Goal: Task Accomplishment & Management: Use online tool/utility

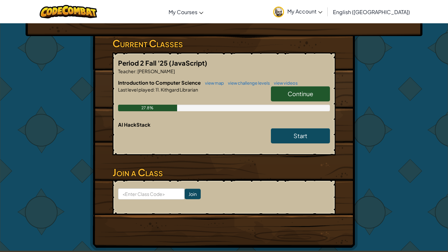
scroll to position [99, 0]
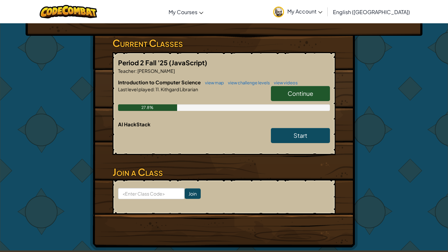
click at [321, 206] on form "Join" at bounding box center [223, 196] width 223 height 35
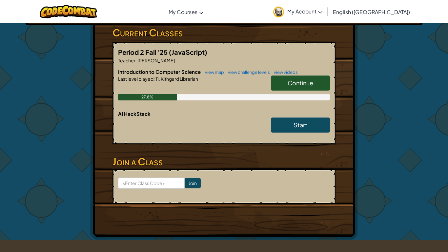
scroll to position [116, 0]
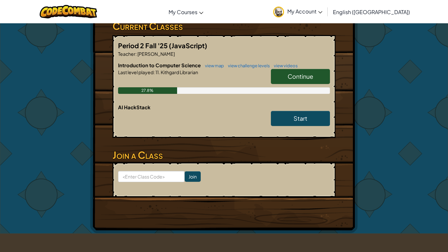
click at [314, 81] on link "Continue" at bounding box center [300, 76] width 59 height 15
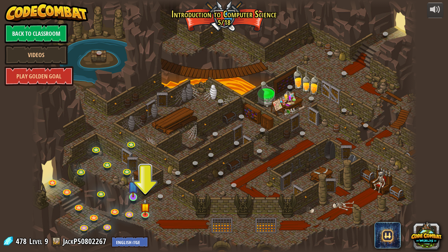
click at [136, 197] on img at bounding box center [133, 186] width 10 height 22
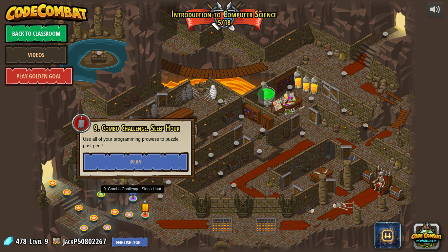
click at [47, 149] on div at bounding box center [223, 126] width 385 height 252
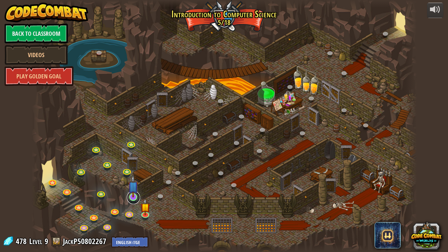
click at [133, 200] on link at bounding box center [133, 197] width 13 height 13
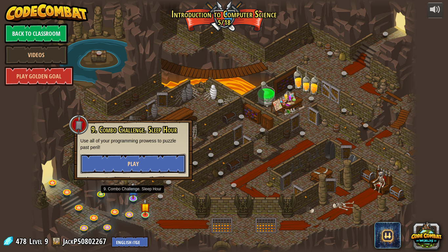
click at [105, 165] on button "Play" at bounding box center [132, 164] width 105 height 20
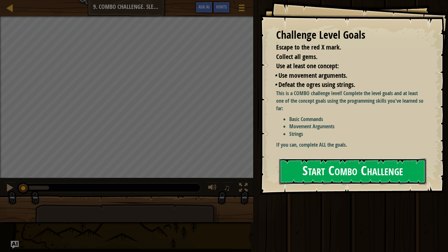
click at [348, 158] on button "Start Combo Challenge" at bounding box center [352, 171] width 147 height 26
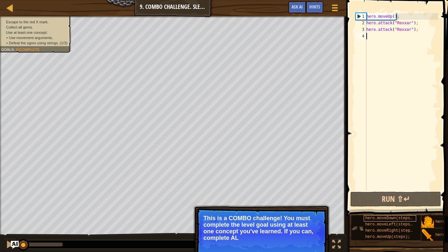
click at [412, 220] on span "hero.moveDown(steps);" at bounding box center [389, 218] width 49 height 5
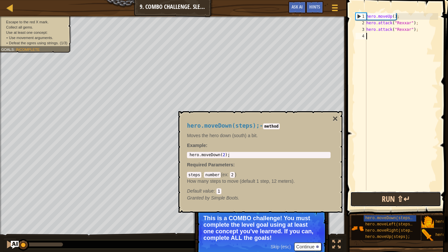
click at [404, 200] on button "Run ⇧↵" at bounding box center [395, 198] width 91 height 15
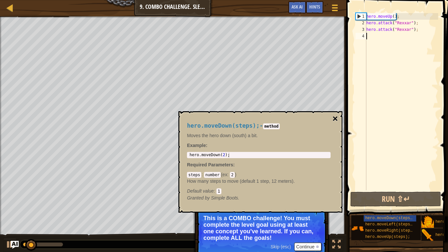
click at [337, 119] on button "×" at bounding box center [334, 118] width 5 height 9
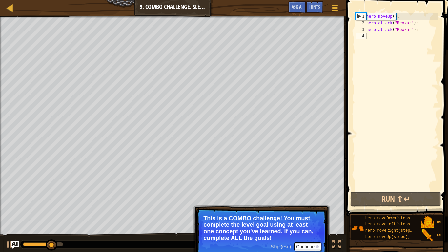
click at [435, 34] on div "hero . moveUp ( ) ; hero . attack ( "Rexxar" ) ; hero . attack ( "Rexxar" ) ;" at bounding box center [401, 108] width 73 height 190
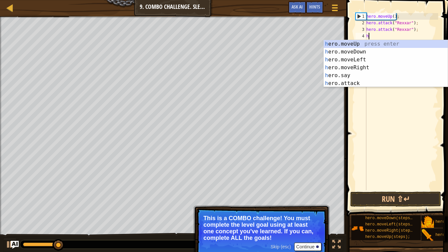
type textarea "her"
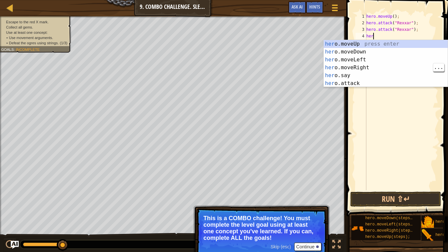
click at [377, 67] on div "her o.moveUp press enter her o.moveDown press enter her o.moveLeft press enter …" at bounding box center [385, 71] width 124 height 63
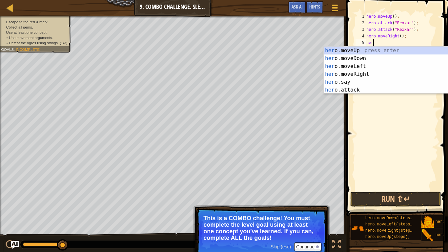
click at [366, 92] on div "her o.moveUp press enter her o.moveDown press enter her o.moveLeft press enter …" at bounding box center [385, 78] width 124 height 63
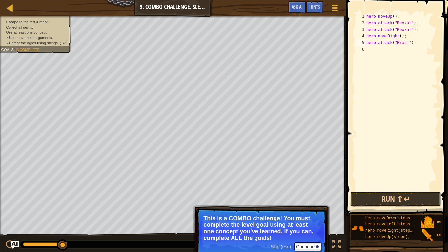
scroll to position [3, 6]
type textarea "hero.attack("[PERSON_NAME]");"
click at [416, 54] on div "hero . moveUp ( ) ; hero . attack ( "Rexxar" ) ; hero . attack ( "Rexxar" ) ; h…" at bounding box center [401, 108] width 73 height 190
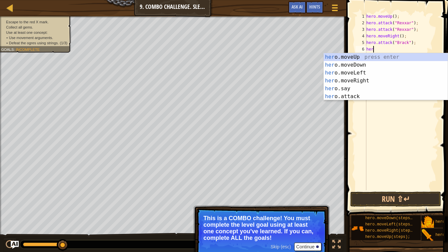
scroll to position [3, 1]
click at [374, 96] on div "her o.moveUp press enter her o.moveDown press enter her o.moveLeft press enter …" at bounding box center [385, 84] width 124 height 63
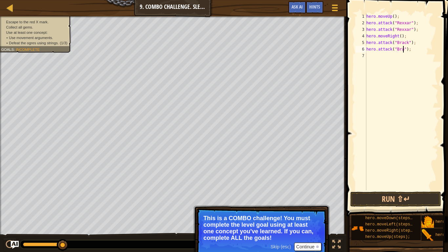
scroll to position [3, 6]
type textarea "hero.attack("[PERSON_NAME]");"
click at [393, 194] on button "Run ⇧↵" at bounding box center [395, 198] width 91 height 15
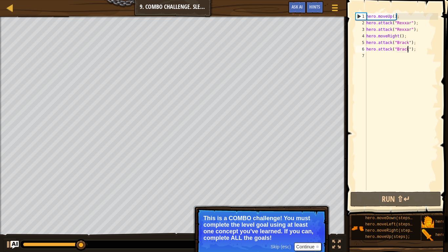
click at [412, 58] on div "hero . moveUp ( ) ; hero . attack ( "Rexxar" ) ; hero . attack ( "Rexxar" ) ; h…" at bounding box center [401, 108] width 73 height 190
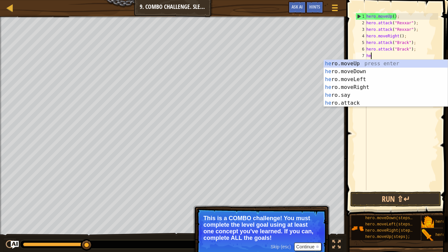
type textarea "hero"
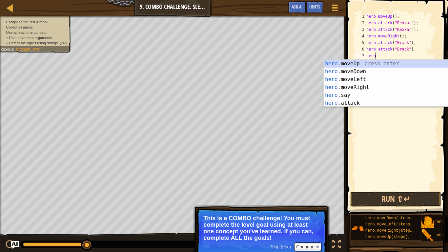
click at [369, 87] on div "hero .moveUp press enter hero .moveDown press enter hero .moveLeft press enter …" at bounding box center [385, 91] width 124 height 63
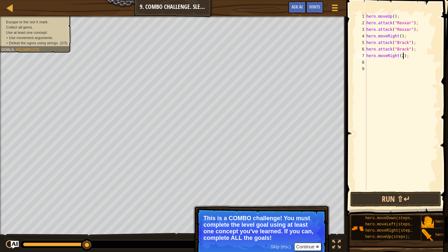
scroll to position [3, 6]
click at [396, 201] on button "Run ⇧↵" at bounding box center [395, 198] width 91 height 15
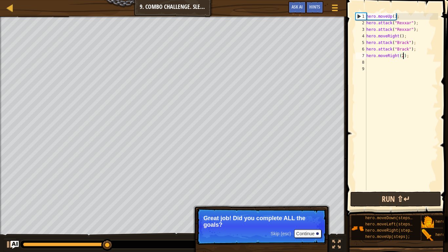
type textarea "hero.moveRight();"
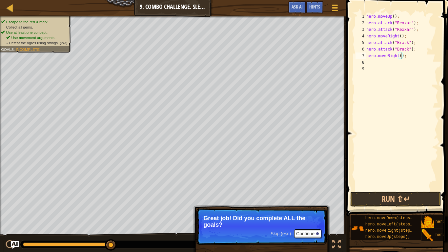
click at [425, 57] on div "hero . moveUp ( ) ; hero . attack ( "Rexxar" ) ; hero . attack ( "Rexxar" ) ; h…" at bounding box center [401, 108] width 73 height 190
click at [395, 60] on div "hero . moveUp ( ) ; hero . attack ( "Rexxar" ) ; hero . attack ( "Rexxar" ) ; h…" at bounding box center [401, 108] width 73 height 190
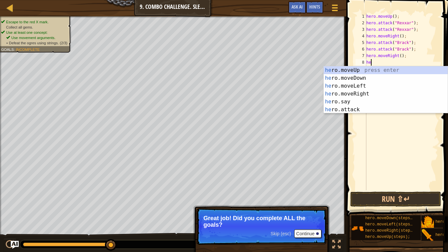
scroll to position [3, 1]
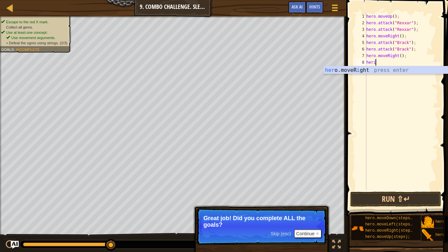
type textarea "her"
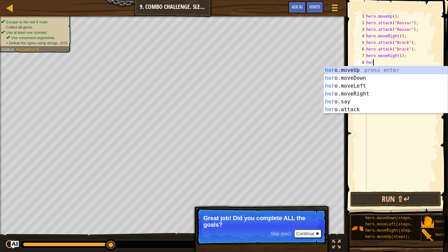
click at [373, 78] on div "her o.moveUp press enter her o.moveDown press enter her o.moveLeft press enter …" at bounding box center [385, 97] width 124 height 63
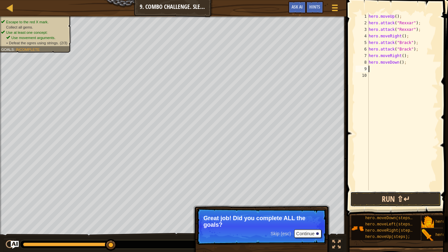
click at [412, 195] on button "Run ⇧↵" at bounding box center [395, 198] width 91 height 15
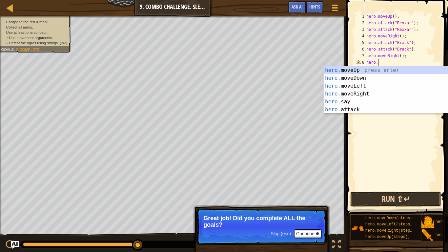
type textarea "hero"
click at [376, 85] on div "hero .moveUp press enter hero .moveDown press enter hero .moveLeft press enter …" at bounding box center [385, 97] width 124 height 63
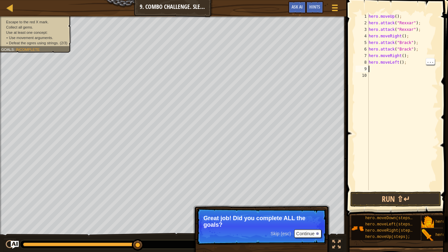
click at [401, 62] on div "hero . moveUp ( ) ; hero . attack ( "Rexxar" ) ; hero . attack ( "Rexxar" ) ; h…" at bounding box center [402, 108] width 71 height 190
type textarea "hero.moveLeft();"
click at [401, 202] on button "Run ⇧↵" at bounding box center [395, 198] width 91 height 15
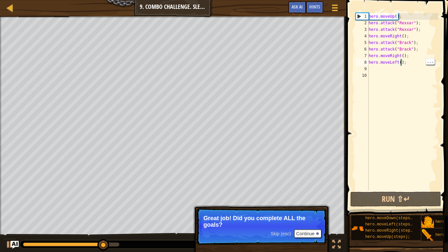
click at [393, 71] on div "hero . moveUp ( ) ; hero . attack ( "Rexxar" ) ; hero . attack ( "Rexxar" ) ; h…" at bounding box center [402, 108] width 71 height 190
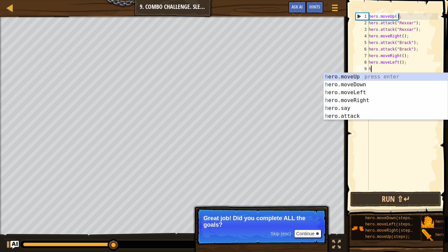
type textarea "her"
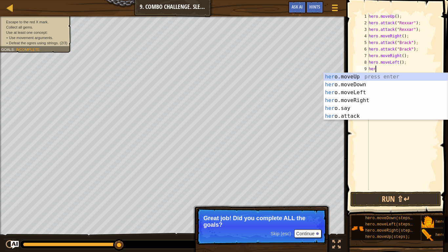
click at [375, 84] on div "her o.moveUp press enter her o.moveDown press enter her o.moveLeft press enter …" at bounding box center [385, 104] width 124 height 63
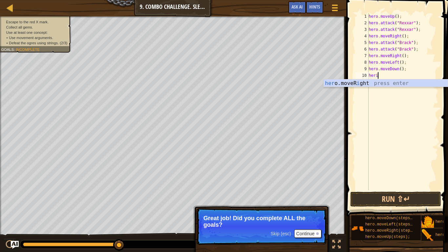
scroll to position [3, 1]
type textarea "her"
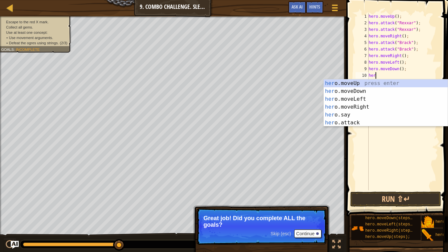
scroll to position [3, 1]
click at [374, 97] on div "her o.moveUp press enter her o.moveDown press enter her o.moveLeft press enter …" at bounding box center [385, 110] width 124 height 63
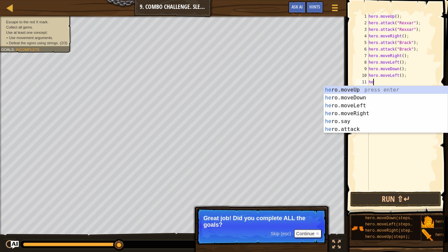
type textarea "her"
click at [371, 96] on div "her o.moveUp press enter her o.moveDown press enter her o.moveLeft press enter …" at bounding box center [385, 117] width 124 height 63
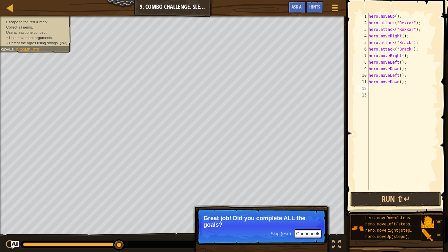
scroll to position [3, 0]
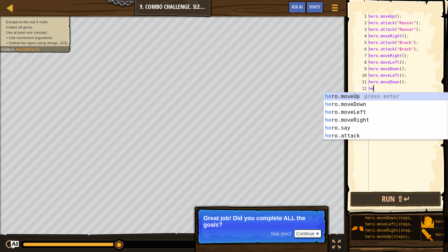
type textarea "hero"
click at [373, 119] on div "hero .moveUp press enter hero .moveDown press enter hero .moveLeft press enter …" at bounding box center [385, 123] width 124 height 63
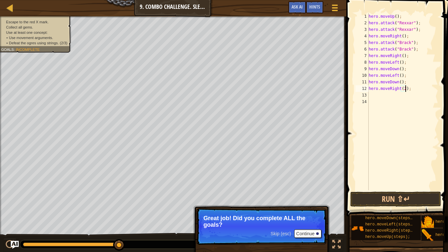
scroll to position [3, 6]
click at [403, 200] on button "Run ⇧↵" at bounding box center [395, 198] width 91 height 15
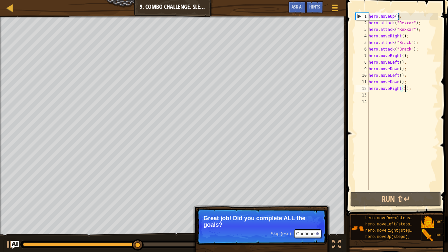
click at [399, 74] on div "hero . moveUp ( ) ; hero . attack ( "Rexxar" ) ; hero . attack ( "Rexxar" ) ; h…" at bounding box center [402, 108] width 71 height 190
click at [401, 60] on div "hero . moveUp ( ) ; hero . attack ( "Rexxar" ) ; hero . attack ( "Rexxar" ) ; h…" at bounding box center [402, 108] width 71 height 190
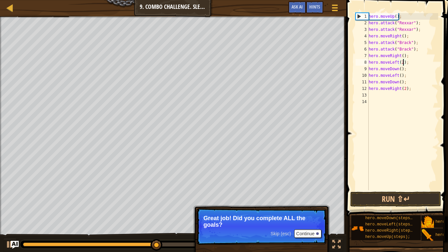
scroll to position [3, 5]
click at [411, 195] on button "Run ⇧↵" at bounding box center [395, 198] width 91 height 15
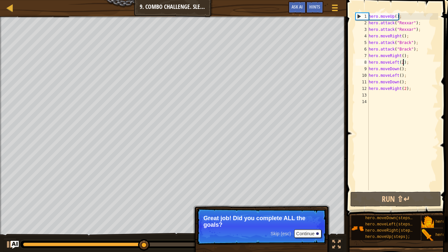
click at [400, 67] on div "hero . moveUp ( ) ; hero . attack ( "Rexxar" ) ; hero . attack ( "Rexxar" ) ; h…" at bounding box center [402, 108] width 71 height 190
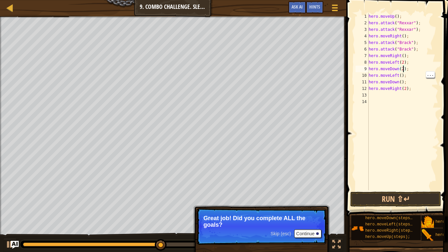
click at [402, 75] on div "hero . moveUp ( ) ; hero . attack ( "Rexxar" ) ; hero . attack ( "Rexxar" ) ; h…" at bounding box center [402, 108] width 71 height 190
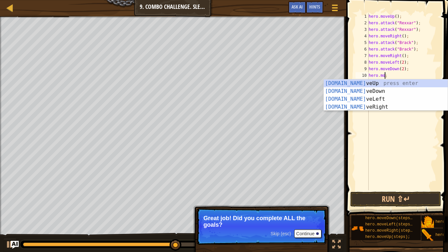
scroll to position [3, 2]
click at [382, 104] on div "[DOMAIN_NAME] veUp press enter [DOMAIN_NAME] veDown press enter [DOMAIN_NAME] v…" at bounding box center [385, 102] width 124 height 47
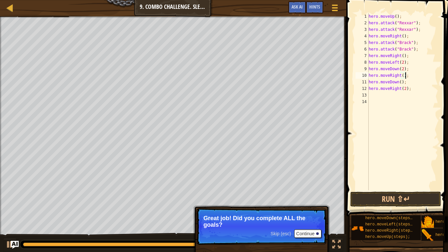
click at [415, 82] on div "hero . moveUp ( ) ; hero . attack ( "Rexxar" ) ; hero . attack ( "Rexxar" ) ; h…" at bounding box center [402, 108] width 71 height 190
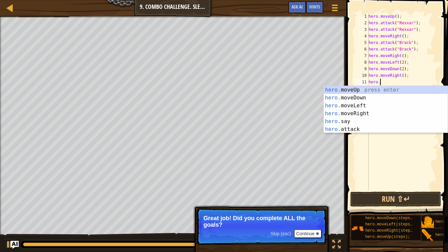
scroll to position [3, 0]
type textarea "h"
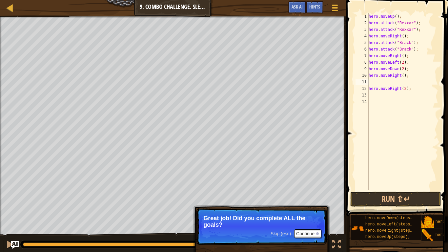
click at [418, 87] on div "hero . moveUp ( ) ; hero . attack ( "Rexxar" ) ; hero . attack ( "Rexxar" ) ; h…" at bounding box center [402, 108] width 71 height 190
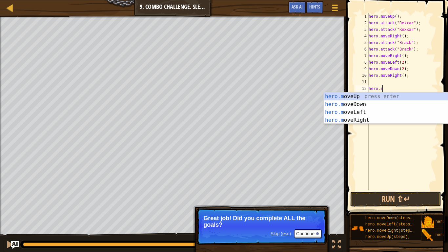
type textarea "h"
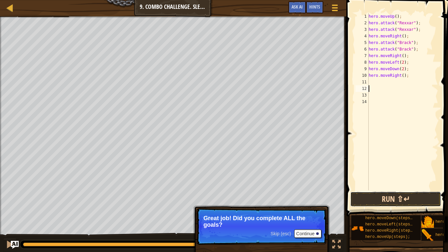
click at [419, 196] on button "Run ⇧↵" at bounding box center [395, 198] width 91 height 15
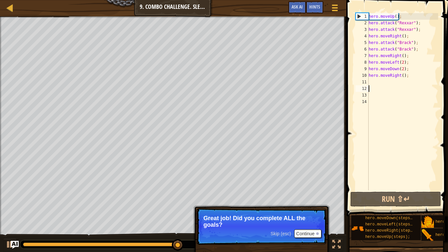
click at [405, 76] on div "hero . moveUp ( ) ; hero . attack ( "Rexxar" ) ; hero . attack ( "Rexxar" ) ; h…" at bounding box center [402, 108] width 71 height 190
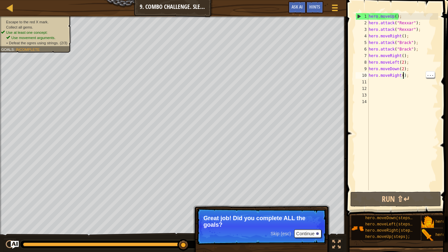
scroll to position [3, 6]
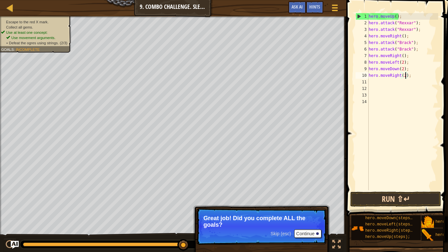
type textarea "hero.moveRight(2);"
click at [413, 194] on button "Run ⇧↵" at bounding box center [395, 198] width 91 height 15
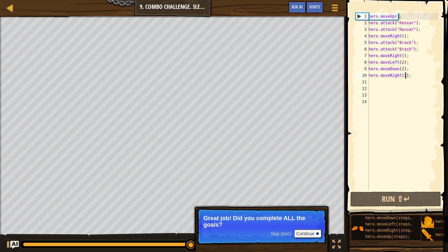
click at [399, 87] on div "hero . moveUp ( ) ; hero . attack ( "Rexxar" ) ; hero . attack ( "Rexxar" ) ; h…" at bounding box center [402, 108] width 71 height 190
click at [386, 78] on div "hero . moveUp ( ) ; hero . attack ( "Rexxar" ) ; hero . attack ( "Rexxar" ) ; h…" at bounding box center [402, 108] width 71 height 190
type textarea "hero.moveRight(2);"
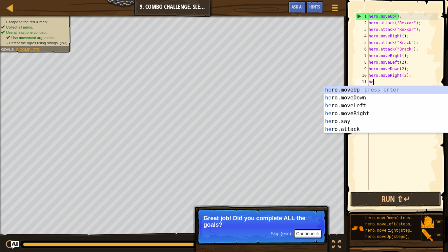
type textarea "her"
click at [377, 89] on div "her o.moveUp press enter her o.moveDown press enter her o.moveLeft press enter …" at bounding box center [385, 117] width 124 height 63
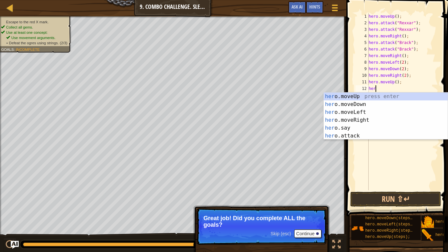
click at [368, 135] on div "her o.moveUp press enter her o.moveDown press enter her o.moveLeft press enter …" at bounding box center [385, 123] width 124 height 63
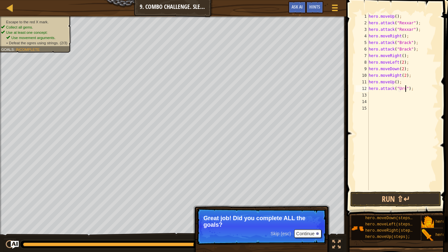
type textarea "hero.attack("Ursa");"
click at [396, 98] on div "hero . moveUp ( ) ; hero . attack ( "Rexxar" ) ; hero . attack ( "Rexxar" ) ; h…" at bounding box center [402, 108] width 71 height 190
click at [384, 95] on div "hero . moveUp ( ) ; hero . attack ( "Rexxar" ) ; hero . attack ( "Rexxar" ) ; h…" at bounding box center [402, 108] width 71 height 190
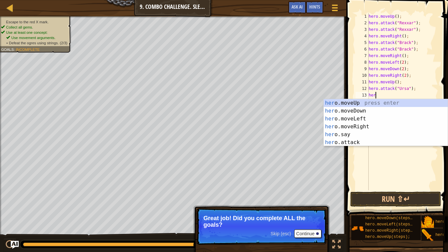
scroll to position [3, 1]
click at [369, 142] on div "hero .moveUp press enter hero .moveDown press enter hero .moveLeft press enter …" at bounding box center [385, 130] width 124 height 63
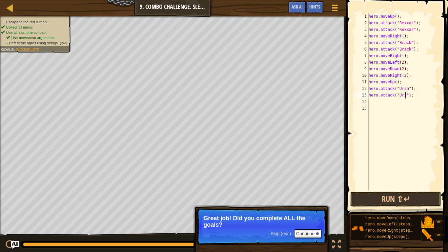
scroll to position [3, 6]
type textarea "hero.attack("Ursa");"
click at [417, 203] on button "Run ⇧↵" at bounding box center [395, 198] width 91 height 15
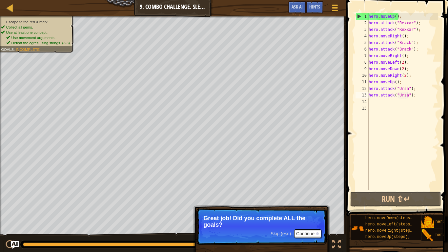
click at [390, 101] on div "hero . moveUp ( ) ; hero . attack ( "Rexxar" ) ; hero . attack ( "Rexxar" ) ; h…" at bounding box center [402, 108] width 71 height 190
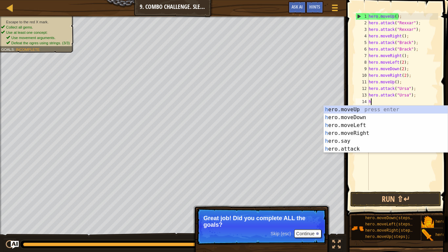
type textarea "her"
click at [373, 111] on div "her o.moveUp press enter her o.moveDown press enter her o.moveLeft press enter …" at bounding box center [385, 136] width 124 height 63
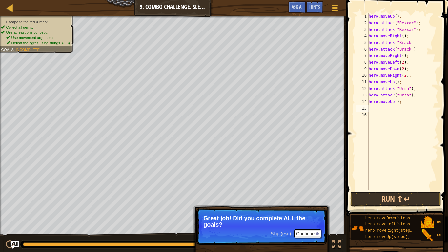
scroll to position [3, 0]
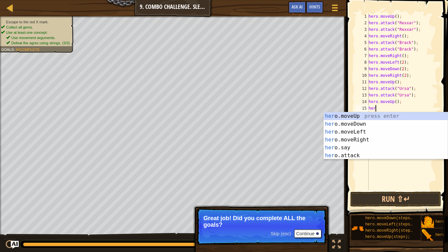
type textarea "hero"
click at [375, 142] on div "hero .moveUp press enter hero .moveDown press enter hero .moveLeft press enter …" at bounding box center [385, 143] width 124 height 63
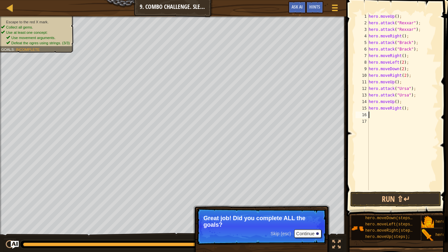
scroll to position [3, 0]
click at [409, 197] on button "Run ⇧↵" at bounding box center [395, 198] width 91 height 15
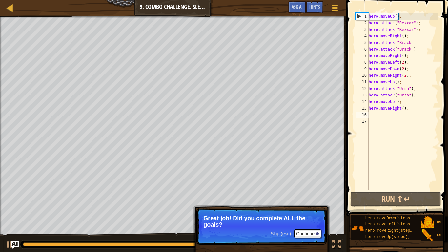
click at [284, 231] on span "Skip (esc)" at bounding box center [280, 233] width 20 height 5
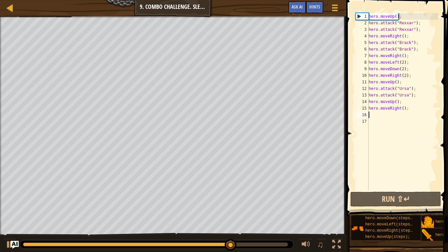
click at [418, 108] on div "hero . moveUp ( ) ; hero . attack ( "Rexxar" ) ; hero . attack ( "Rexxar" ) ; h…" at bounding box center [402, 108] width 71 height 190
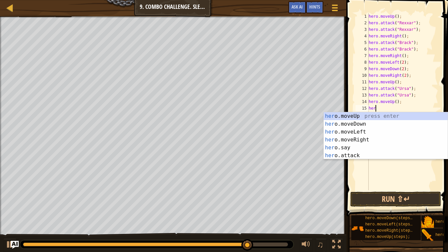
type textarea "h"
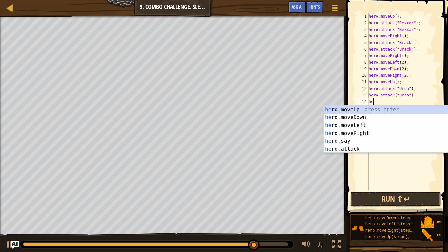
type textarea "h"
type textarea "hero"
click at [371, 125] on div "hero .moveUp press enter hero .moveDown press enter hero .moveLeft press enter …" at bounding box center [385, 136] width 124 height 63
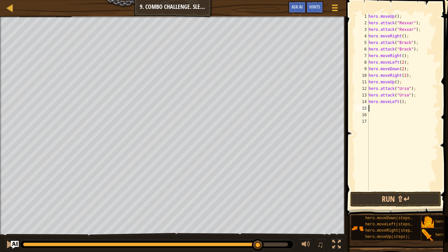
scroll to position [3, 0]
click at [399, 102] on div "hero . moveUp ( ) ; hero . attack ( "Rexxar" ) ; hero . attack ( "Rexxar" ) ; h…" at bounding box center [402, 108] width 71 height 190
type textarea "hero.moveLeft(2);"
click at [383, 108] on div "hero . moveUp ( ) ; hero . attack ( "Rexxar" ) ; hero . attack ( "Rexxar" ) ; h…" at bounding box center [402, 108] width 71 height 190
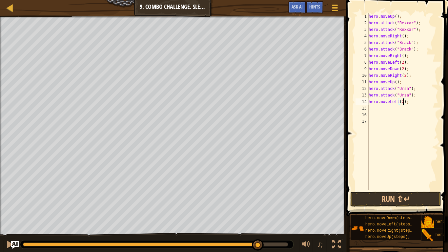
scroll to position [3, 0]
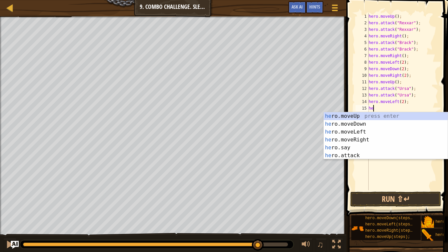
type textarea "her"
click at [370, 115] on div "her o.moveUp press enter her o.moveDown press enter her o.moveLeft press enter …" at bounding box center [385, 143] width 124 height 63
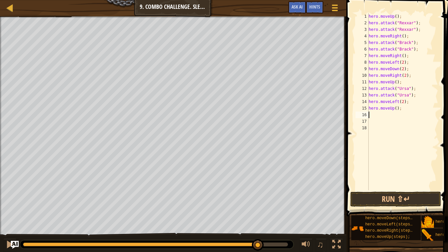
scroll to position [3, 0]
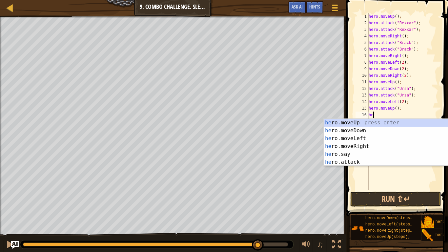
type textarea "hero"
click at [374, 146] on div "hero .moveUp press enter hero .moveDown press enter hero .moveLeft press enter …" at bounding box center [385, 150] width 124 height 63
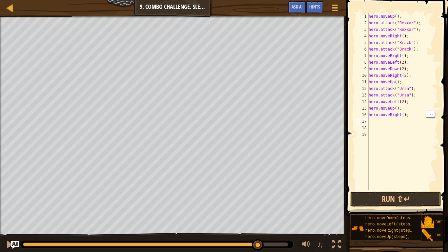
click at [404, 115] on div "hero . moveUp ( ) ; hero . attack ( "Rexxar" ) ; hero . attack ( "Rexxar" ) ; h…" at bounding box center [402, 108] width 71 height 190
click at [415, 195] on button "Run ⇧↵" at bounding box center [395, 198] width 91 height 15
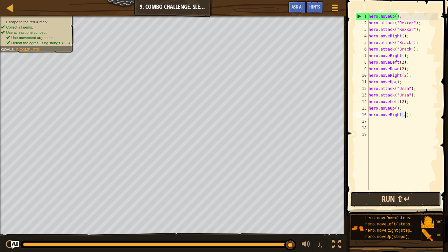
click at [420, 201] on button "Run ⇧↵" at bounding box center [395, 198] width 91 height 15
click at [424, 196] on button "Run ⇧↵" at bounding box center [395, 198] width 91 height 15
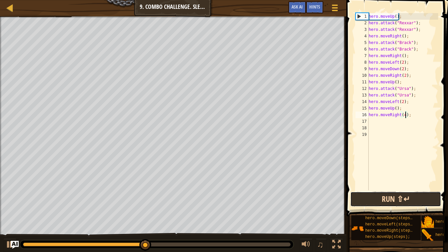
click at [412, 201] on button "Run ⇧↵" at bounding box center [395, 198] width 91 height 15
click at [420, 202] on button "Run ⇧↵" at bounding box center [395, 198] width 91 height 15
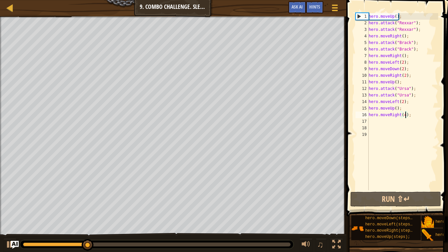
click at [358, 15] on div "1" at bounding box center [361, 16] width 13 height 7
type textarea "hero.moveUp();"
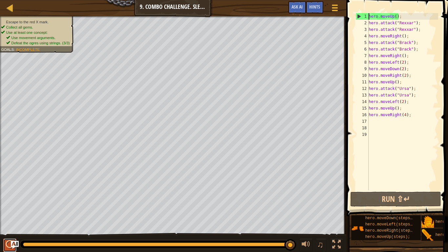
click at [6, 245] on div at bounding box center [10, 244] width 9 height 9
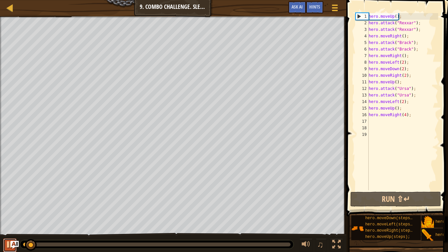
click at [3, 248] on button at bounding box center [9, 244] width 13 height 13
click at [9, 247] on div at bounding box center [10, 244] width 9 height 9
click at [8, 246] on div at bounding box center [10, 244] width 9 height 9
click at [8, 245] on div at bounding box center [10, 244] width 9 height 9
click at [417, 182] on div "hero . moveUp ( ) ; hero . attack ( "Rexxar" ) ; hero . attack ( "Rexxar" ) ; h…" at bounding box center [402, 108] width 71 height 190
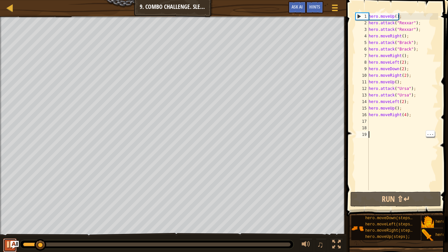
click at [9, 247] on div at bounding box center [10, 244] width 9 height 9
click at [8, 246] on div at bounding box center [10, 244] width 9 height 9
click at [6, 247] on div at bounding box center [10, 244] width 9 height 9
click at [13, 243] on img "Ask AI" at bounding box center [14, 244] width 9 height 9
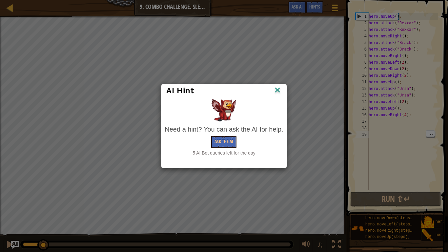
click at [284, 87] on div "AI Hint" at bounding box center [223, 90] width 125 height 13
click at [225, 147] on button "Ask the AI" at bounding box center [223, 142] width 25 height 12
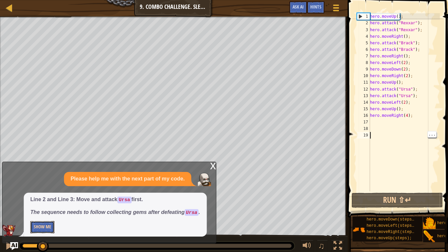
click at [42, 227] on button "Show Me" at bounding box center [43, 226] width 24 height 12
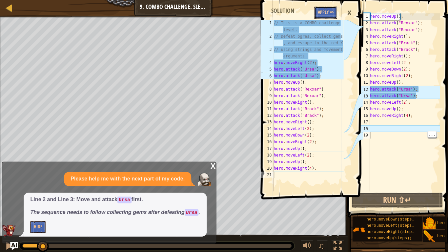
click at [324, 10] on button "Apply =>" at bounding box center [324, 13] width 23 height 12
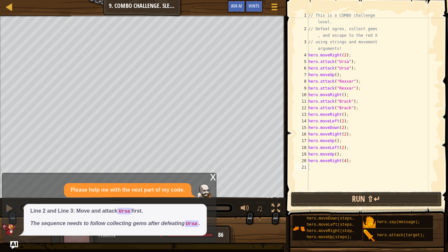
click at [409, 195] on button "Run ⇧↵" at bounding box center [364, 198] width 150 height 15
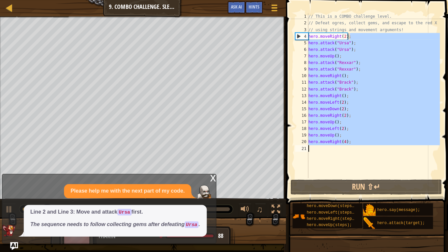
drag, startPoint x: 359, startPoint y: 36, endPoint x: 305, endPoint y: 153, distance: 128.0
click at [305, 153] on div "1 2 3 4 5 6 7 8 9 10 11 12 13 14 15 16 17 18 19 20 21 // This is a COMBO challe…" at bounding box center [365, 95] width 145 height 164
type textarea "hero.moveRight(2);"
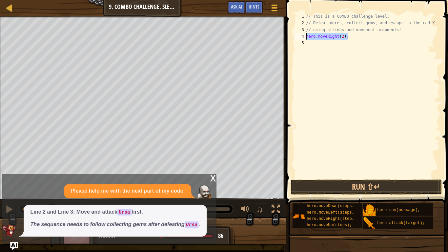
drag, startPoint x: 355, startPoint y: 33, endPoint x: 303, endPoint y: 35, distance: 51.5
click at [303, 35] on div "hero.moveRight(2); 1 2 3 4 5 // This is a COMBO challenge level. // Defeat [PER…" at bounding box center [365, 95] width 145 height 164
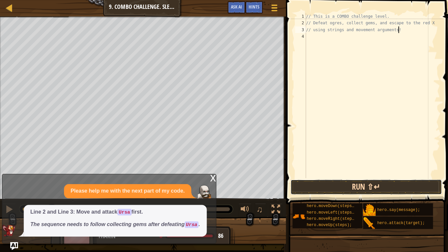
click at [353, 184] on button "Run ⇧↵" at bounding box center [364, 185] width 150 height 15
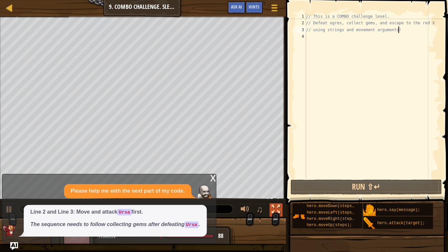
click at [277, 205] on div at bounding box center [275, 207] width 9 height 9
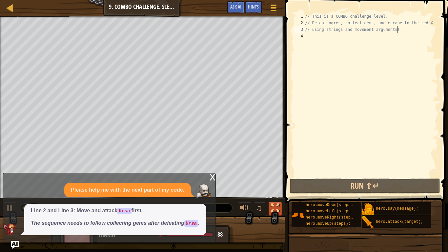
click at [276, 209] on div at bounding box center [275, 207] width 9 height 9
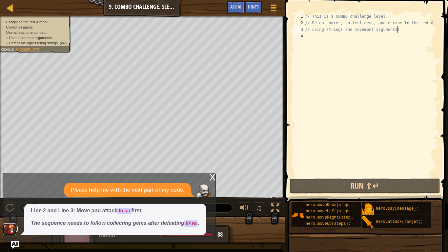
click at [11, 229] on img at bounding box center [9, 229] width 13 height 12
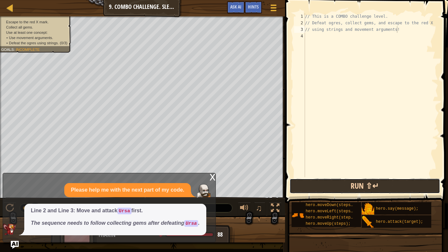
click at [298, 182] on button "Run ⇧↵" at bounding box center [364, 185] width 150 height 15
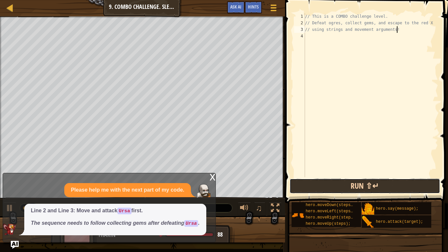
click at [300, 184] on button "Run ⇧↵" at bounding box center [364, 185] width 150 height 15
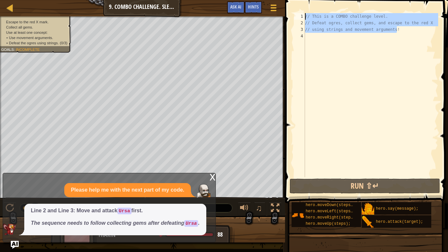
drag, startPoint x: 406, startPoint y: 31, endPoint x: 310, endPoint y: 10, distance: 98.2
click at [310, 10] on div "// using strings and movement arguments! 1 2 3 4 // This is a COMBO challenge l…" at bounding box center [365, 114] width 165 height 222
type textarea "// This is a COMBO challenge level. // Defeat ogres, collect gems, and escape t…"
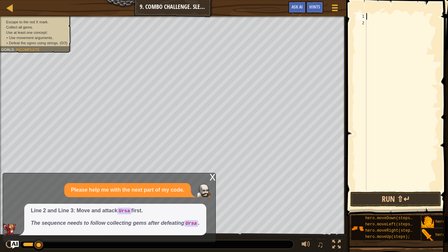
click at [213, 178] on div "x" at bounding box center [212, 176] width 6 height 7
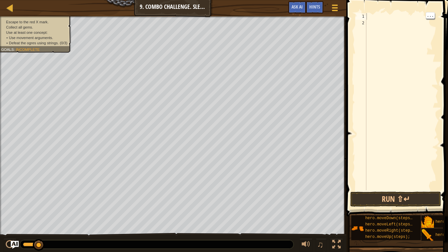
click at [402, 16] on div at bounding box center [401, 108] width 73 height 190
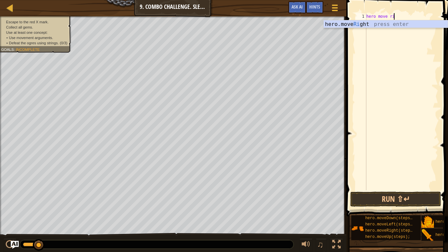
type textarea "hero move righ"
click at [414, 22] on div "hero.move Righ t press enter" at bounding box center [385, 32] width 124 height 24
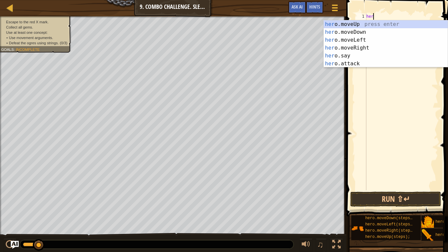
type textarea "he"
click at [372, 50] on div "he ro.moveUp press enter he ro.moveDown press enter he ro.moveLeft press enter …" at bounding box center [385, 51] width 124 height 63
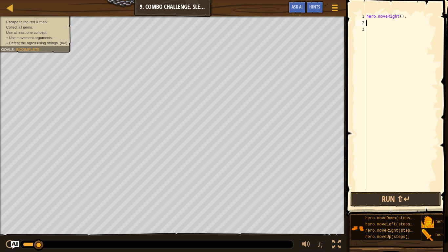
type textarea "hero.moveRight();"
type textarea "hero.moveRight(2);"
click at [401, 20] on div "hero . moveRight ( 2 ) ;" at bounding box center [401, 108] width 73 height 190
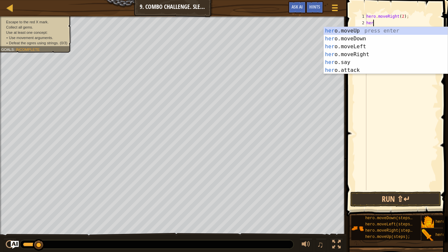
scroll to position [3, 1]
click at [373, 71] on div "her o.moveUp press enter her o.moveDown press enter her o.moveLeft press enter …" at bounding box center [385, 58] width 124 height 63
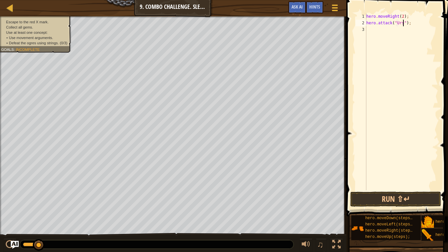
type textarea "hero.attack("Ursa");"
click at [406, 31] on div "hero . moveRight ( 2 ) ; hero . attack ( "Ursa" ) ;" at bounding box center [401, 108] width 73 height 190
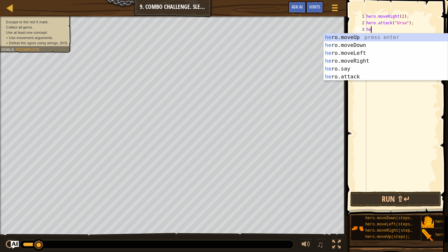
scroll to position [3, 1]
click at [373, 76] on div "her o.moveUp press enter her o.moveDown press enter her o.moveLeft press enter …" at bounding box center [385, 64] width 124 height 63
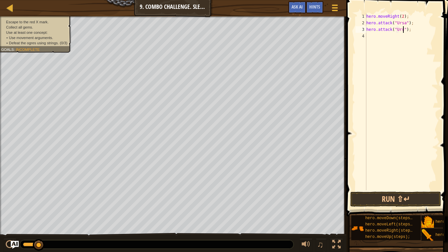
scroll to position [3, 6]
type textarea "hero.attack("Ursa");"
click at [412, 195] on button "Run ⇧↵" at bounding box center [395, 198] width 91 height 15
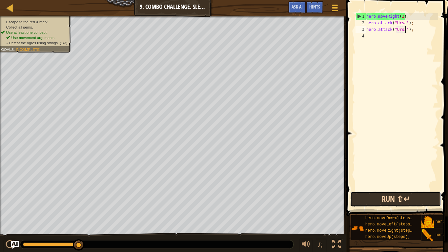
click at [414, 196] on button "Run ⇧↵" at bounding box center [395, 198] width 91 height 15
click at [403, 39] on div "hero . moveRight ( 2 ) ; hero . attack ( "Ursa" ) ; hero . attack ( "Ursa" ) ;" at bounding box center [401, 108] width 73 height 190
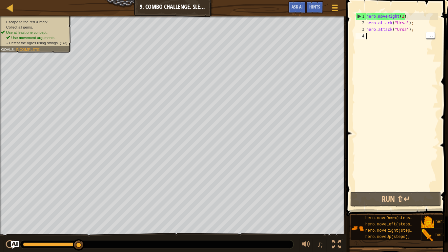
scroll to position [3, 0]
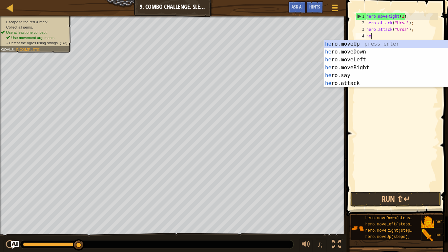
type textarea "her"
click at [374, 51] on div "her o.moveUp press enter her o.moveDown press enter her o.moveLeft press enter …" at bounding box center [385, 71] width 124 height 63
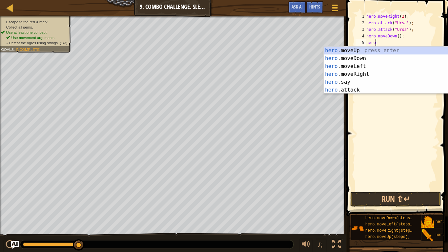
scroll to position [3, 1]
click at [378, 85] on div "hero .moveUp press enter hero .moveDown press enter hero .moveLeft press enter …" at bounding box center [385, 78] width 124 height 63
click at [371, 92] on div "he ro.moveUp press enter he ro.moveDown press enter he ro.moveLeft press enter …" at bounding box center [385, 78] width 124 height 63
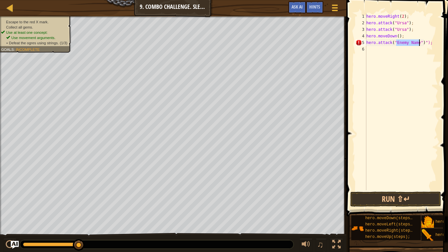
click at [416, 44] on div "hero . moveRight ( 2 ) ; hero . attack ( "Ursa" ) ; hero . attack ( "Ursa" ) ; …" at bounding box center [401, 108] width 73 height 190
type textarea "hero.attack("Enemy Name")");"
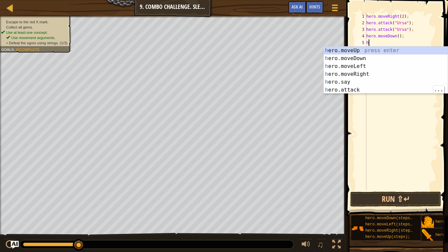
scroll to position [3, 0]
click at [365, 90] on div "he ro.moveUp press enter he ro.moveDown press enter he ro.moveLeft press enter …" at bounding box center [385, 78] width 124 height 63
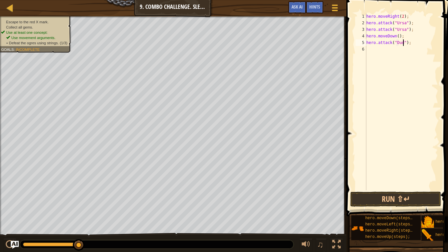
scroll to position [3, 6]
type textarea "hero.attack("Dudle");"
click at [386, 202] on button "Run ⇧↵" at bounding box center [395, 198] width 91 height 15
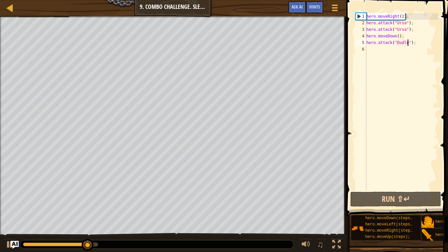
click at [411, 49] on div "hero . moveRight ( 2 ) ; hero . attack ( "Ursa" ) ; hero . attack ( "Ursa" ) ; …" at bounding box center [401, 108] width 73 height 190
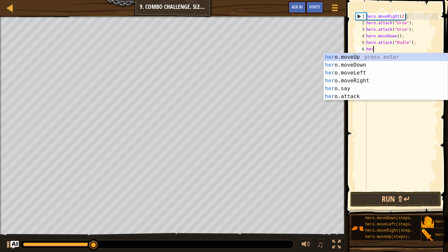
scroll to position [3, 1]
click at [373, 94] on div "her o.moveUp press enter her o.moveDown press enter her o.moveLeft press enter …" at bounding box center [385, 84] width 124 height 63
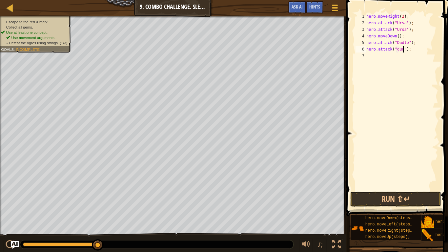
scroll to position [3, 6]
click at [429, 201] on button "Run ⇧↵" at bounding box center [395, 198] width 91 height 15
click at [395, 197] on button "Run ⇧↵" at bounding box center [395, 198] width 91 height 15
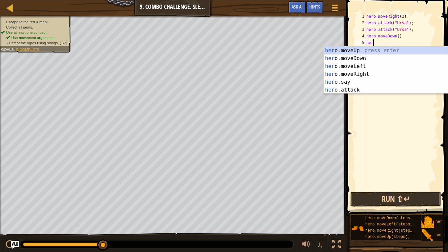
scroll to position [3, 0]
type textarea "h"
type textarea "hero"
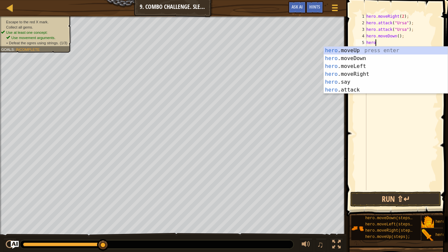
click at [374, 68] on div "hero .moveUp press enter hero .moveDown press enter hero .moveLeft press enter …" at bounding box center [385, 78] width 124 height 63
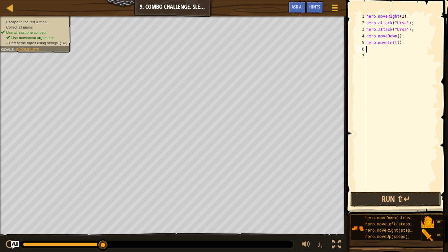
click at [396, 43] on div "hero . moveRight ( 2 ) ; hero . attack ( "Ursa" ) ; hero . attack ( "Ursa" ) ; …" at bounding box center [401, 108] width 73 height 190
type textarea "hero.moveLeft(2);"
click at [425, 205] on button "Run ⇧↵" at bounding box center [395, 198] width 91 height 15
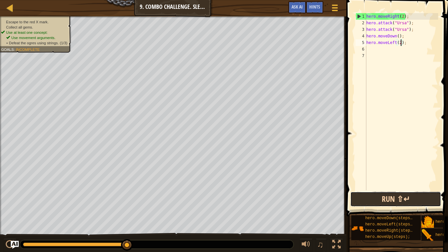
click at [411, 202] on button "Run ⇧↵" at bounding box center [395, 198] width 91 height 15
click at [379, 47] on div "hero . moveRight ( 2 ) ; hero . attack ( "Ursa" ) ; hero . attack ( "Ursa" ) ; …" at bounding box center [401, 108] width 73 height 190
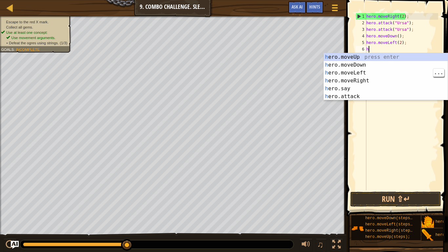
type textarea "her"
click at [376, 57] on div "her o.moveUp press enter her o.moveDown press enter her o.moveLeft press enter …" at bounding box center [385, 84] width 124 height 63
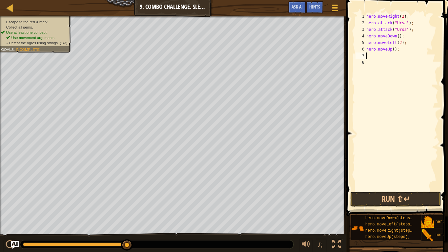
scroll to position [3, 0]
click at [395, 47] on div "hero . moveRight ( 2 ) ; hero . attack ( "Ursa" ) ; hero . attack ( "Ursa" ) ; …" at bounding box center [401, 108] width 73 height 190
type textarea "hero.moveUp(2);"
click at [382, 58] on div "hero . moveRight ( 2 ) ; hero . attack ( "Ursa" ) ; hero . attack ( "Ursa" ) ; …" at bounding box center [401, 108] width 73 height 190
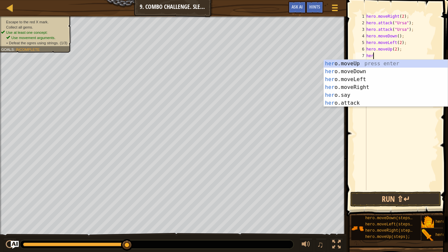
scroll to position [3, 1]
click at [367, 102] on div "hero .moveUp press enter hero .moveDown press enter hero .moveLeft press enter …" at bounding box center [385, 91] width 124 height 63
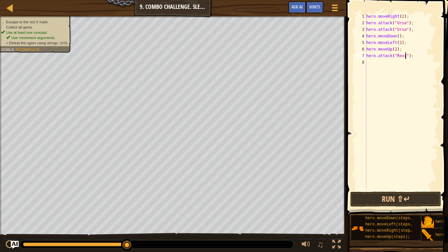
type textarea "hero.attack("Rexxar");"
click at [411, 67] on div "hero . moveRight ( 2 ) ; hero . attack ( "Ursa" ) ; hero . attack ( "Ursa" ) ; …" at bounding box center [401, 108] width 73 height 190
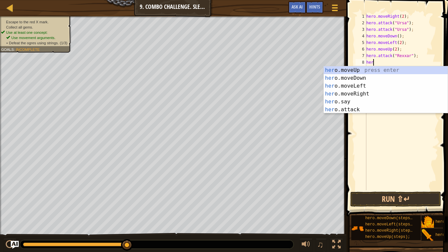
click at [368, 108] on div "her o.moveUp press enter her o.moveDown press enter her o.moveLeft press enter …" at bounding box center [385, 97] width 124 height 63
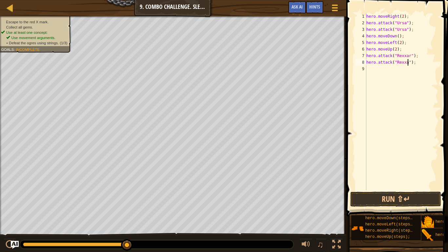
scroll to position [3, 7]
type textarea "hero.attack("Rexxar");"
click at [399, 204] on button "Run ⇧↵" at bounding box center [395, 198] width 91 height 15
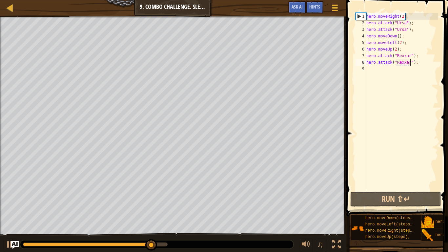
click at [393, 74] on div "hero . moveRight ( 2 ) ; hero . attack ( "Ursa" ) ; hero . attack ( "Ursa" ) ; …" at bounding box center [401, 108] width 73 height 190
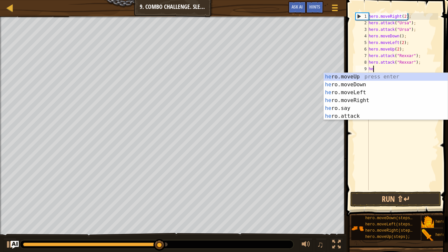
type textarea "hero"
click at [373, 100] on div "hero .moveUp press enter hero .moveDown press enter hero .moveLeft press enter …" at bounding box center [385, 104] width 124 height 63
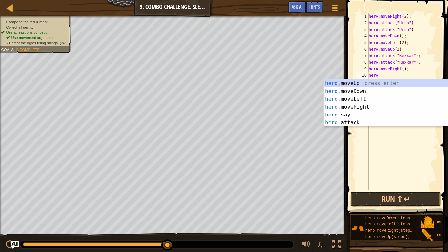
click at [370, 121] on div "hero .moveUp press enter hero .moveDown press enter hero .moveLeft press enter …" at bounding box center [385, 110] width 124 height 63
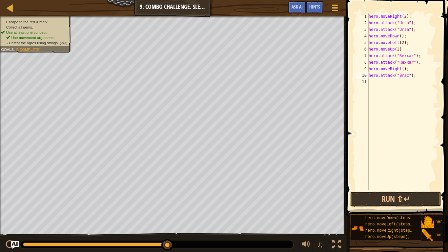
type textarea "hero.attack("[PERSON_NAME]");"
click at [407, 87] on div "hero . moveRight ( 2 ) ; hero . attack ( "Ursa" ) ; hero . attack ( "Ursa" ) ; …" at bounding box center [402, 108] width 71 height 190
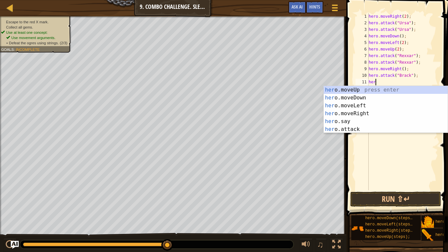
scroll to position [3, 1]
click at [363, 128] on div "her o.moveUp press enter her o.moveDown press enter her o.moveLeft press enter …" at bounding box center [385, 117] width 124 height 63
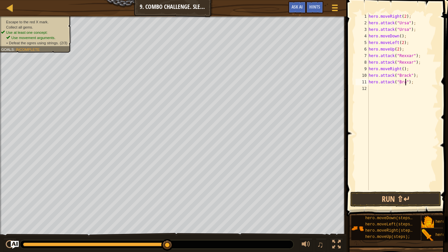
scroll to position [3, 6]
type textarea "hero.attack("[PERSON_NAME]");"
click at [408, 194] on button "Run ⇧↵" at bounding box center [395, 198] width 91 height 15
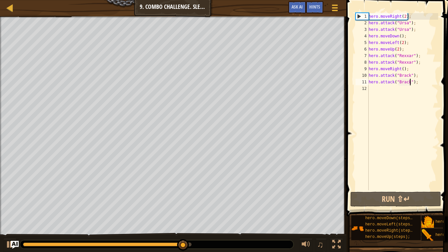
click at [401, 91] on div "hero . moveRight ( 2 ) ; hero . attack ( "Ursa" ) ; hero . attack ( "Ursa" ) ; …" at bounding box center [402, 108] width 71 height 190
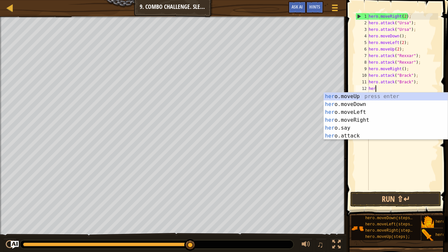
type textarea "hero"
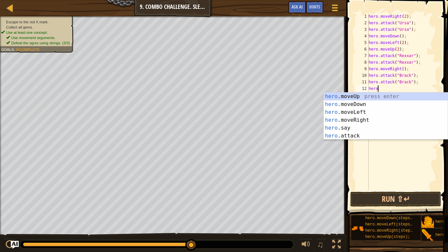
click at [373, 120] on div "hero .moveUp press enter hero .moveDown press enter hero .moveLeft press enter …" at bounding box center [385, 123] width 124 height 63
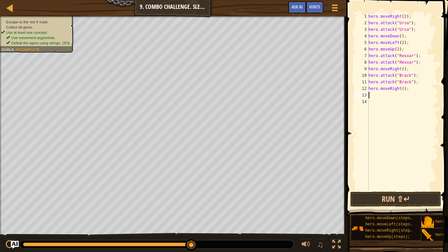
scroll to position [3, 0]
click at [404, 90] on div "hero . moveRight ( 2 ) ; hero . attack ( "Ursa" ) ; hero . attack ( "Ursa" ) ; …" at bounding box center [402, 108] width 71 height 190
type textarea "hero.moveRight(2);"
click at [411, 198] on button "Run ⇧↵" at bounding box center [395, 198] width 91 height 15
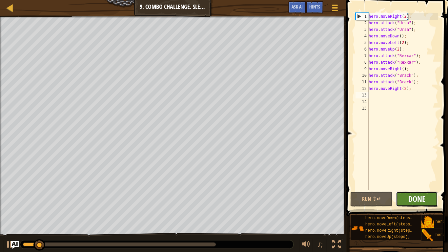
click at [415, 195] on span "Done" at bounding box center [416, 198] width 17 height 10
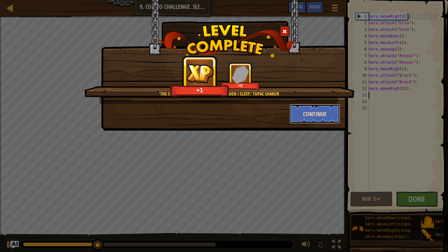
click at [333, 115] on button "Continue" at bounding box center [314, 114] width 51 height 20
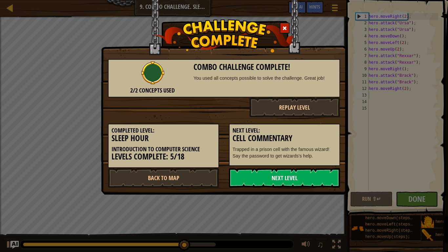
click at [306, 179] on link "Next Level" at bounding box center [284, 178] width 111 height 20
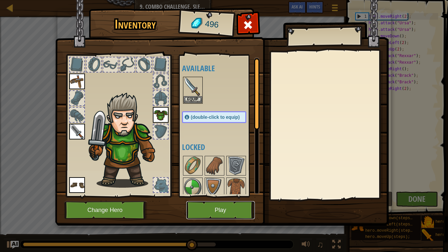
click at [249, 208] on button "Play" at bounding box center [220, 210] width 68 height 18
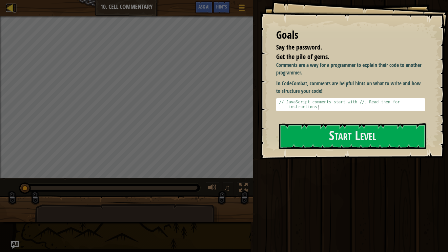
click at [10, 10] on div at bounding box center [10, 8] width 8 height 8
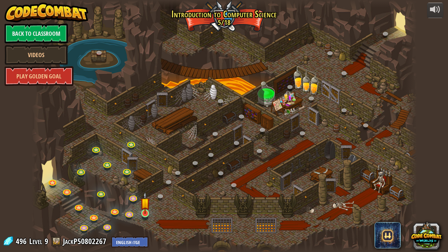
click at [146, 211] on img at bounding box center [145, 202] width 10 height 22
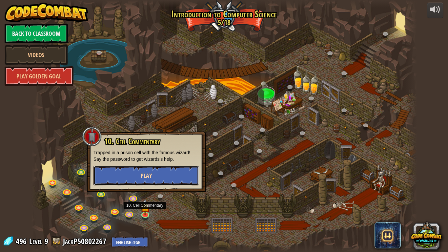
click at [103, 175] on button "Play" at bounding box center [145, 175] width 105 height 20
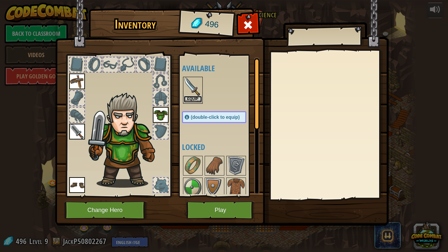
click at [195, 99] on button "Equip" at bounding box center [192, 99] width 18 height 7
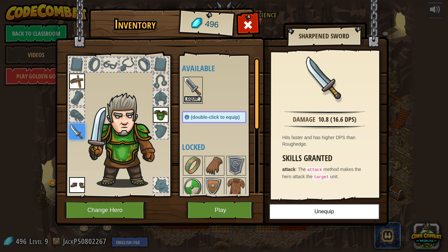
click at [196, 100] on button "Equip" at bounding box center [192, 99] width 18 height 7
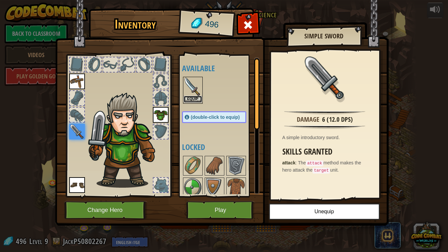
click at [194, 98] on button "Equip" at bounding box center [192, 99] width 18 height 7
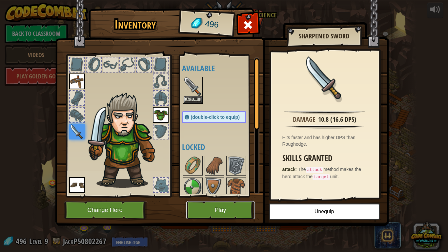
click at [232, 206] on button "Play" at bounding box center [220, 210] width 68 height 18
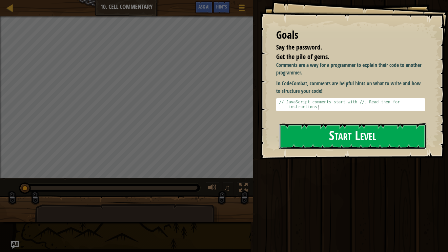
click at [312, 125] on button "Start Level" at bounding box center [352, 136] width 147 height 26
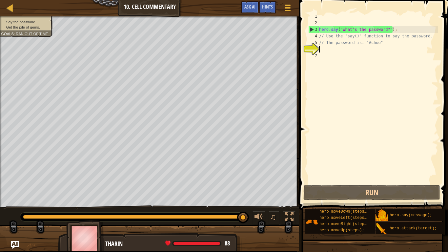
click at [328, 48] on div "hero . say ( "What's the password?" ) ; // Use the "say()" function to say the …" at bounding box center [377, 104] width 120 height 183
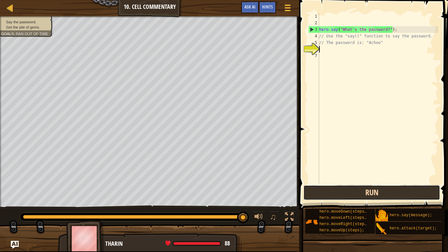
click at [342, 190] on button "Run" at bounding box center [371, 192] width 137 height 15
type textarea "hero m"
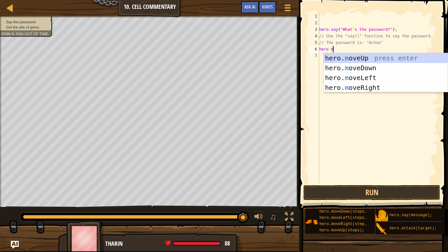
click at [389, 59] on div "hero. m oveUp press enter hero. m oveDown press enter hero. m oveLeft press ent…" at bounding box center [385, 82] width 124 height 59
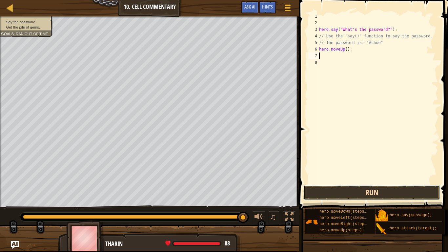
click at [363, 192] on button "Run" at bounding box center [371, 192] width 137 height 15
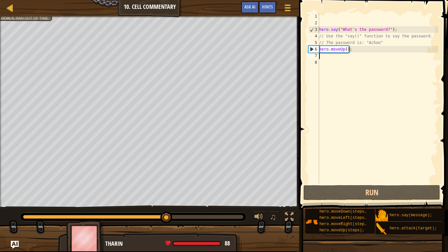
click at [343, 47] on div "hero . say ( "What's the password?" ) ; // Use the "say()" function to say the …" at bounding box center [377, 104] width 120 height 183
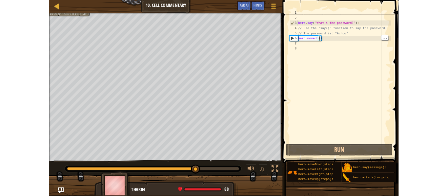
scroll to position [3, 5]
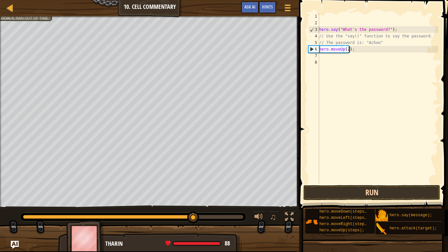
type textarea "hero.moveUp(2);"
click at [391, 190] on button "Run" at bounding box center [371, 192] width 137 height 15
